Goal: Task Accomplishment & Management: Manage account settings

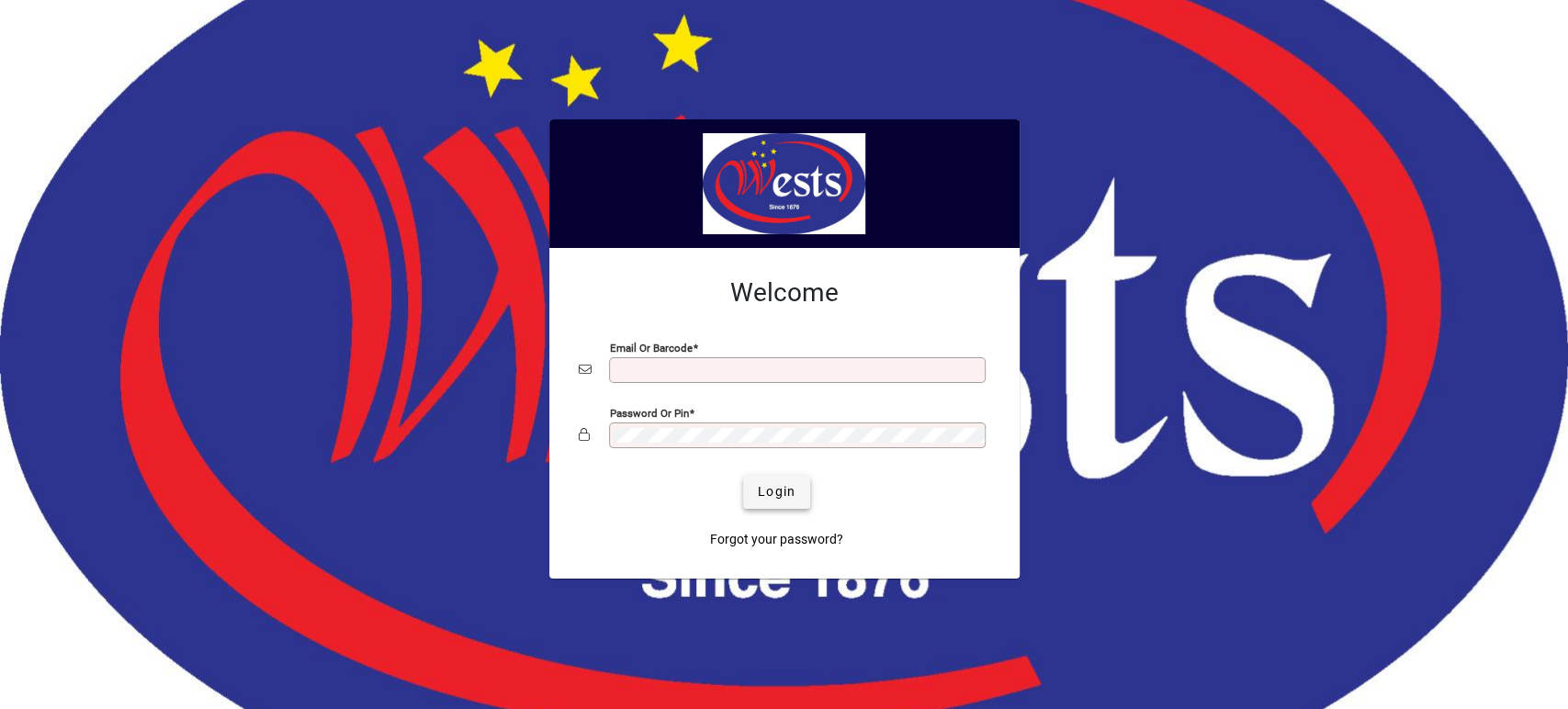
type input "**********"
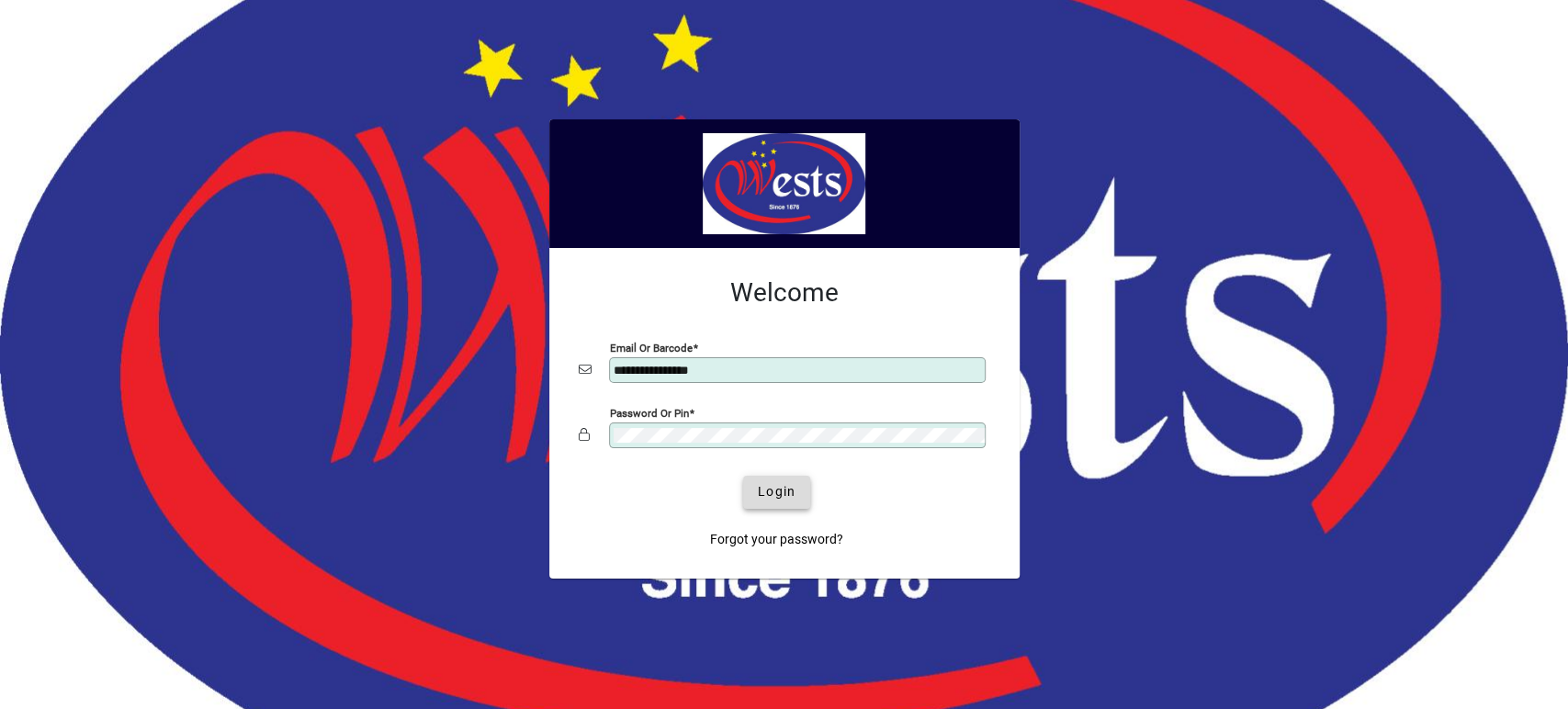
click at [779, 496] on span "Login" at bounding box center [777, 492] width 38 height 19
